Goal: Find specific page/section: Find specific page/section

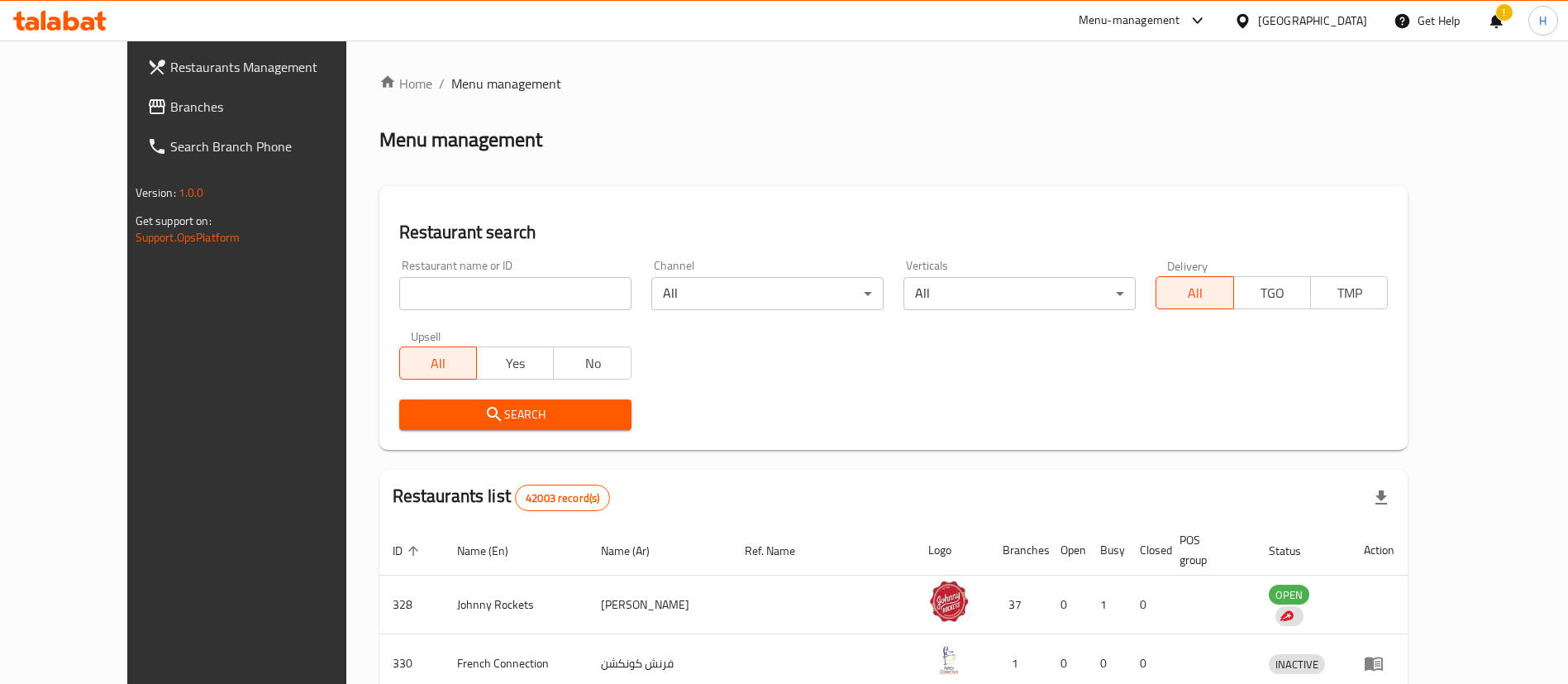
drag, startPoint x: 0, startPoint y: 0, endPoint x: 79, endPoint y: 94, distance: 122.8
click at [171, 97] on span "Branches" at bounding box center [273, 107] width 206 height 20
